Goal: Transaction & Acquisition: Purchase product/service

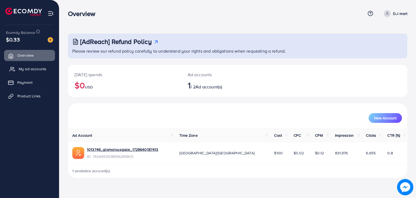
click at [39, 67] on span "My ad accounts" at bounding box center [33, 68] width 28 height 5
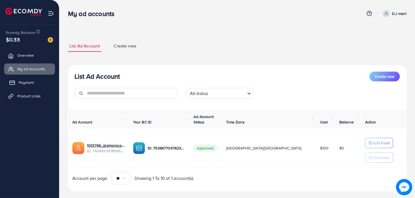
click at [30, 84] on span "Payment" at bounding box center [26, 82] width 15 height 5
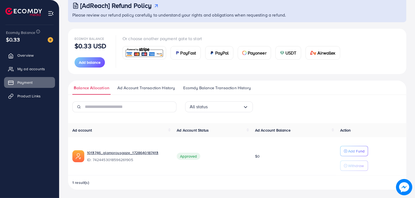
scroll to position [35, 0]
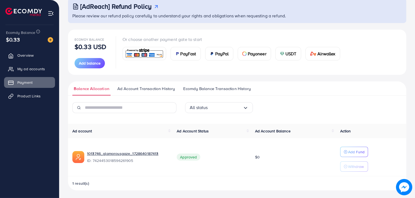
click at [187, 50] on div "PayFast" at bounding box center [186, 53] width 30 height 13
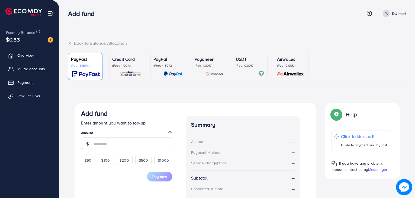
click at [204, 68] on div "Payoneer (Fee: 1.00%)" at bounding box center [209, 66] width 29 height 21
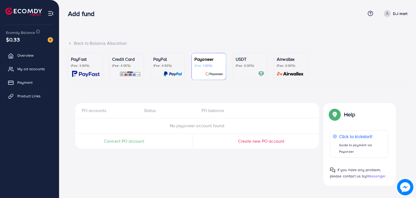
click at [116, 59] on p "Credit Card" at bounding box center [126, 59] width 29 height 7
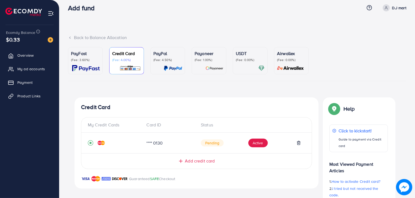
scroll to position [5, 0]
click at [93, 59] on p "(Fee: 3.60%)" at bounding box center [85, 60] width 29 height 4
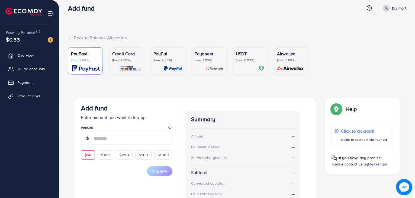
click at [87, 156] on span "$50" at bounding box center [88, 154] width 7 height 5
type input "**"
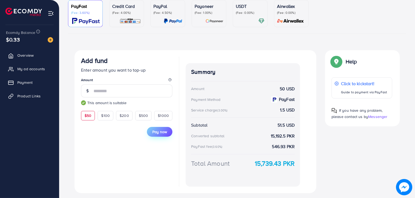
scroll to position [55, 0]
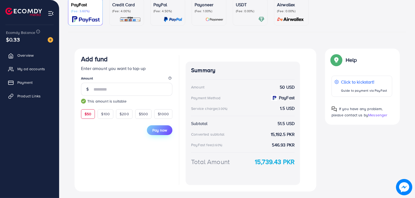
click at [161, 130] on span "Pay now" at bounding box center [159, 129] width 15 height 5
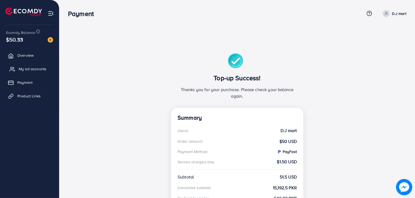
click at [37, 69] on span "My ad accounts" at bounding box center [33, 68] width 28 height 5
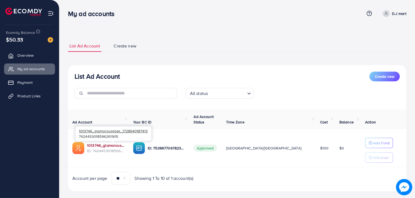
click at [113, 144] on link "1013746_glamorousgaze_1728640187413" at bounding box center [105, 145] width 37 height 5
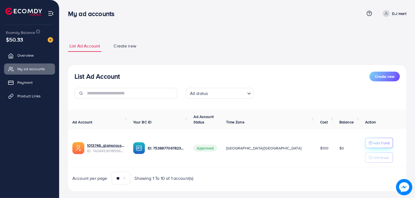
click at [373, 142] on p "Add Fund" at bounding box center [381, 143] width 17 height 7
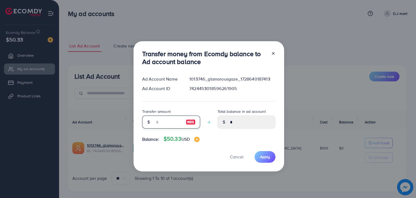
click at [170, 123] on input "number" at bounding box center [168, 122] width 27 height 13
type input "*"
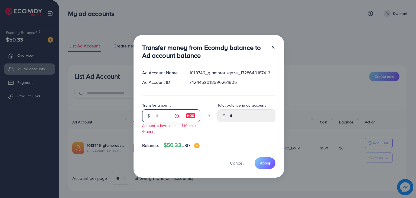
type input "****"
type input "**"
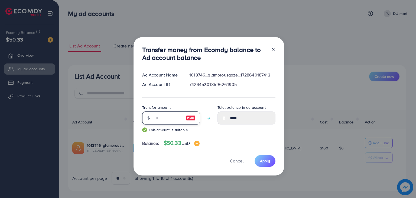
type input "*****"
type input "**"
click at [261, 156] on button "Apply" at bounding box center [265, 161] width 21 height 12
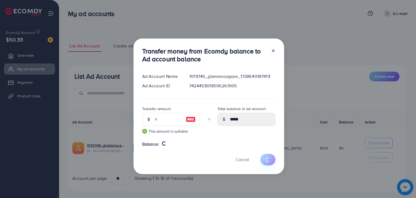
type input "*"
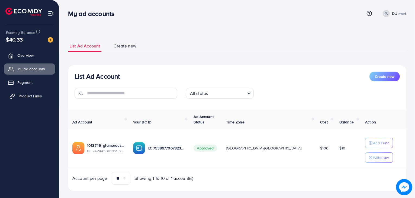
click at [38, 96] on span "Product Links" at bounding box center [30, 95] width 23 height 5
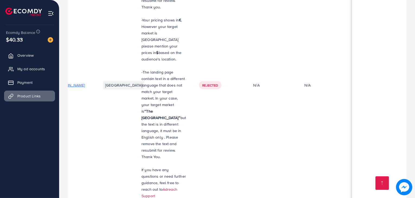
scroll to position [0, 119]
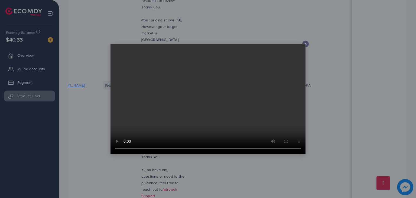
click at [306, 44] on line at bounding box center [306, 44] width 2 height 2
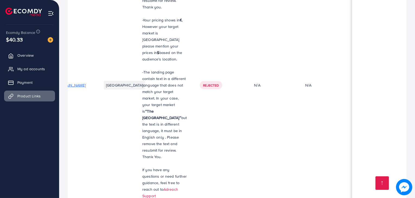
scroll to position [0, 0]
